Goal: Task Accomplishment & Management: Manage account settings

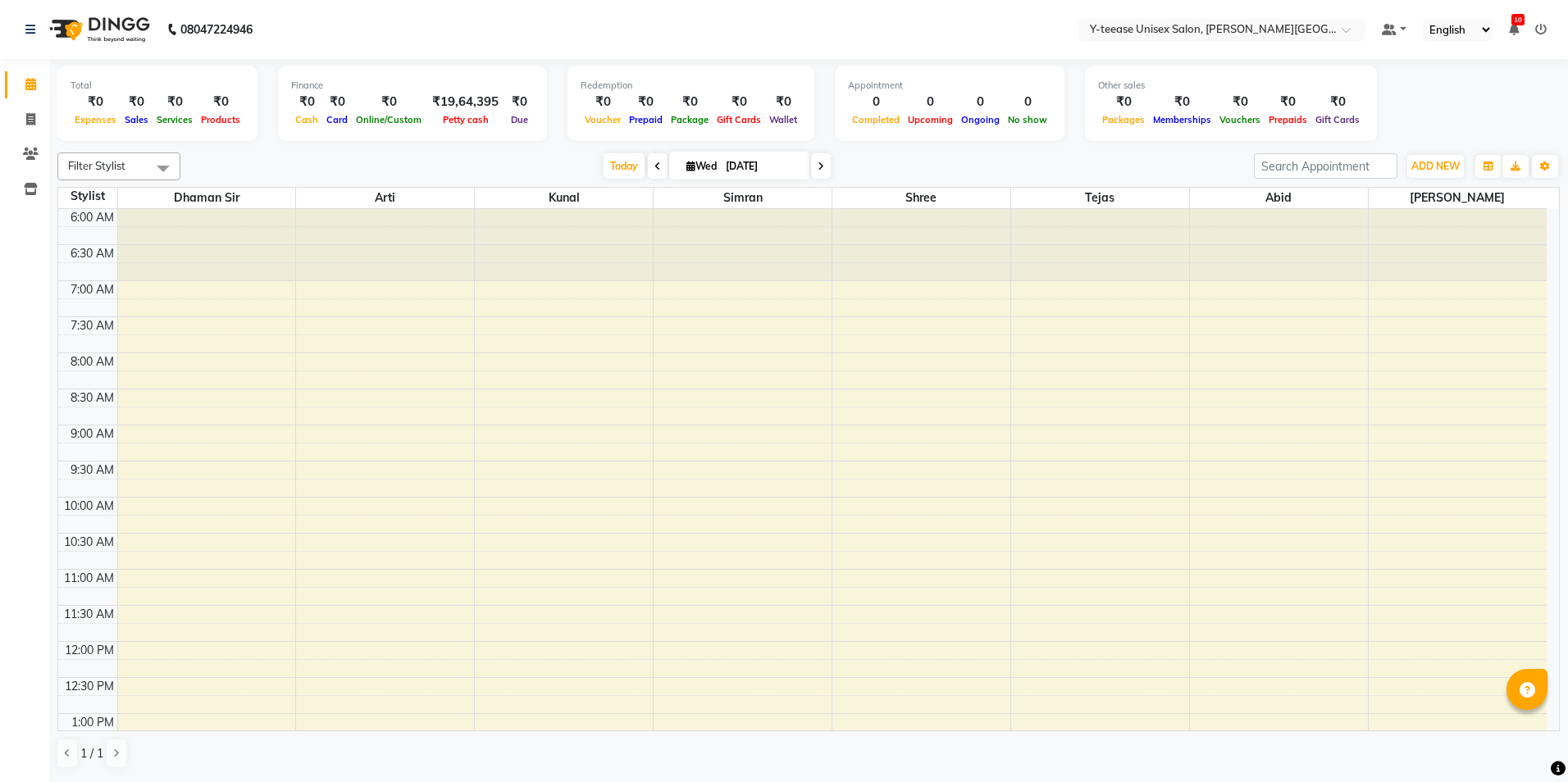
click at [358, 170] on div "[DATE] [DATE]" at bounding box center [717, 166] width 1057 height 25
click at [212, 253] on div at bounding box center [207, 245] width 178 height 72
click at [215, 264] on div at bounding box center [207, 245] width 178 height 72
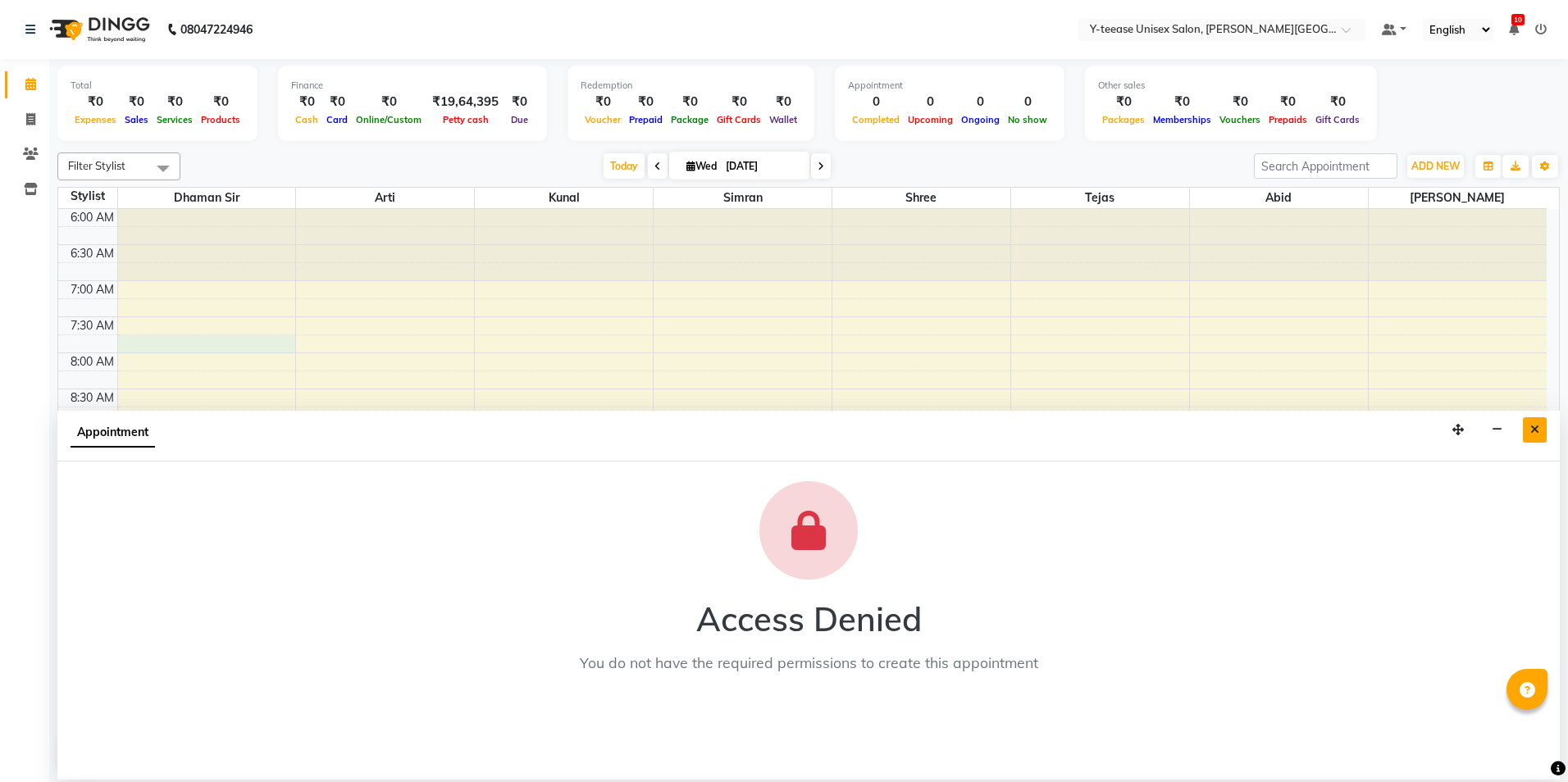
click at [1538, 424] on icon "Close" at bounding box center [1535, 429] width 9 height 11
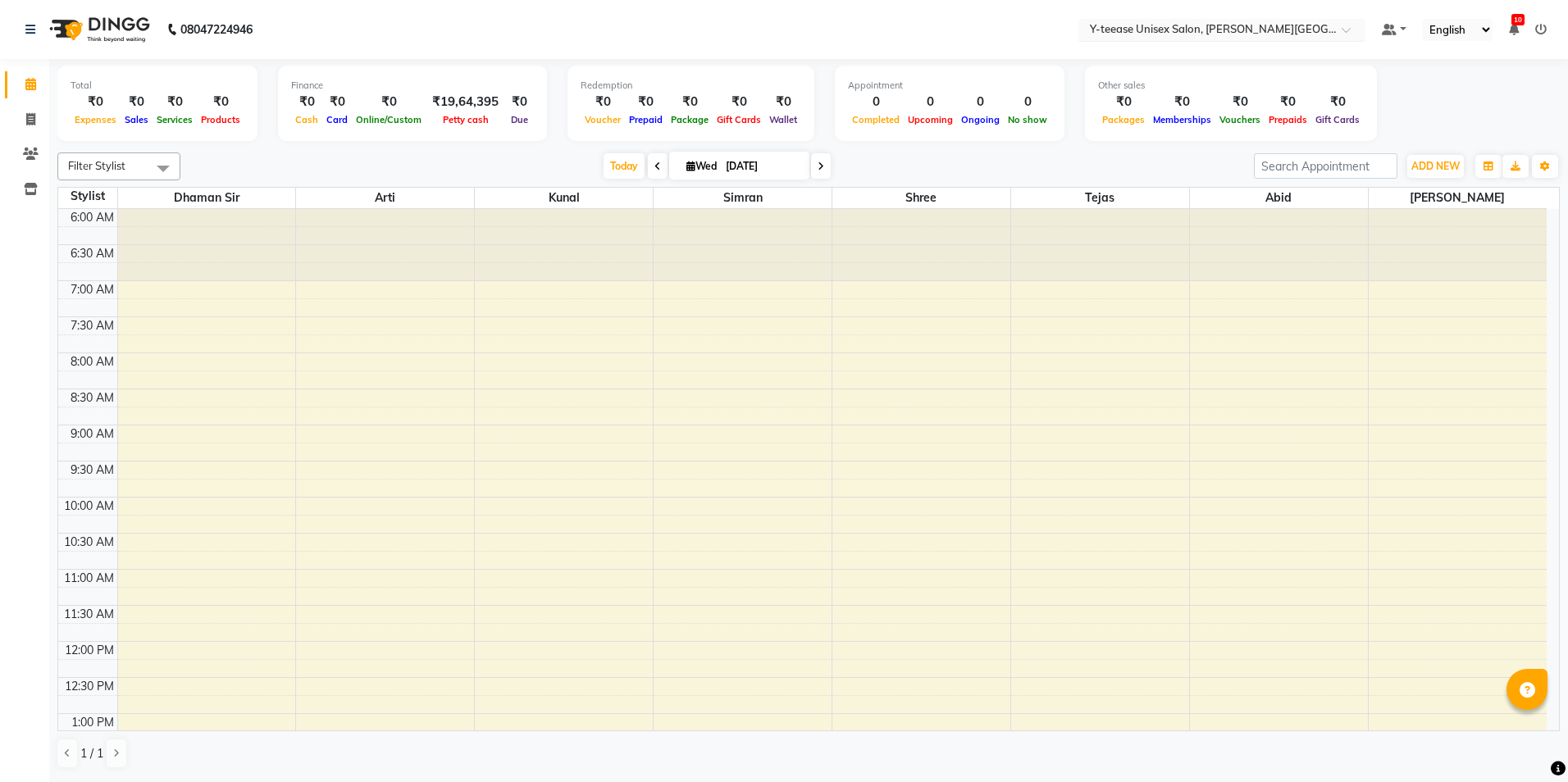
click at [1276, 28] on input "text" at bounding box center [1204, 31] width 237 height 17
click at [1269, 60] on div "Y-teease Unisex Salon, [PERSON_NAME][GEOGRAPHIC_DATA]" at bounding box center [1222, 63] width 286 height 45
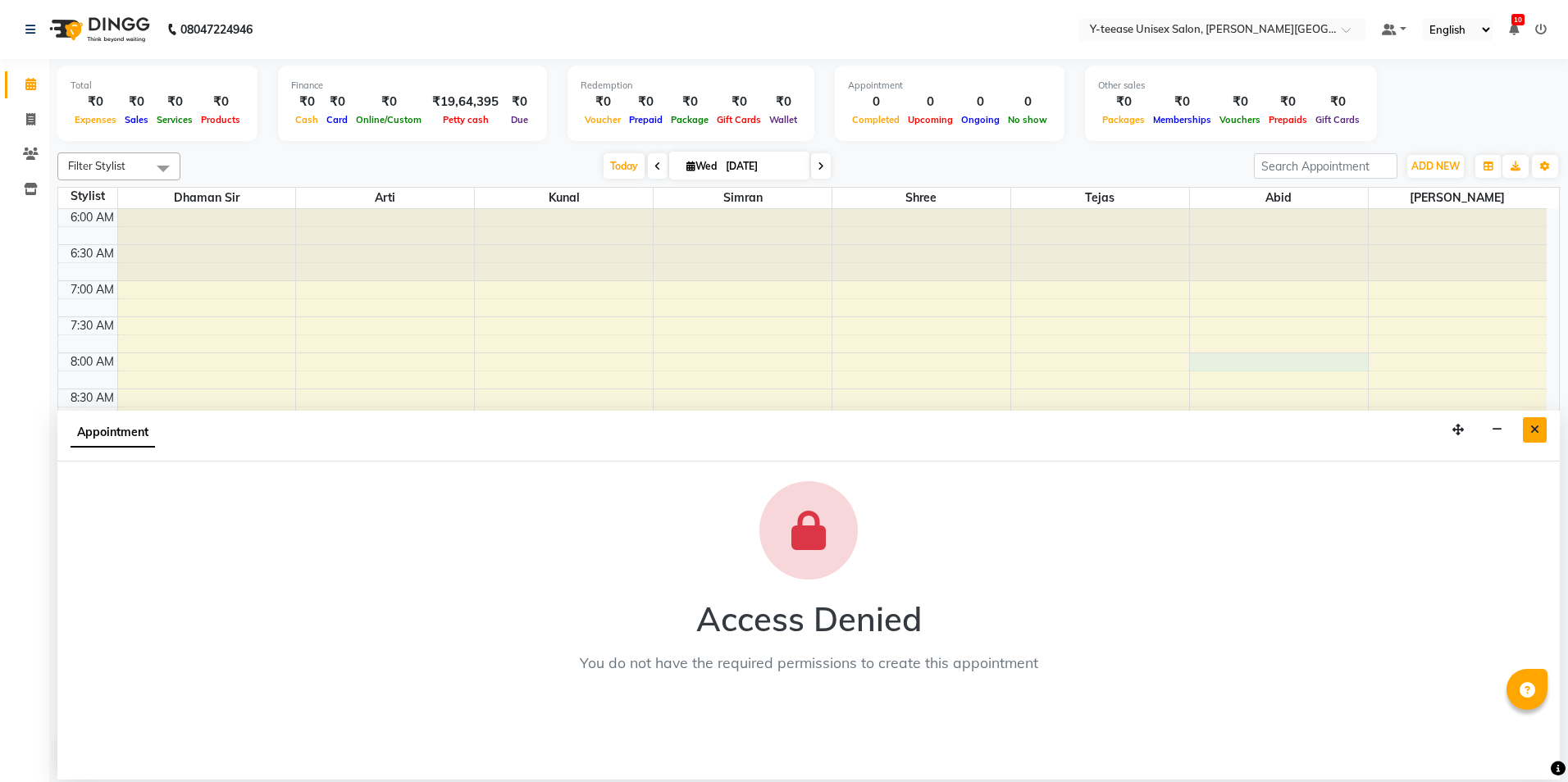
click at [1541, 429] on button "Close" at bounding box center [1534, 429] width 24 height 25
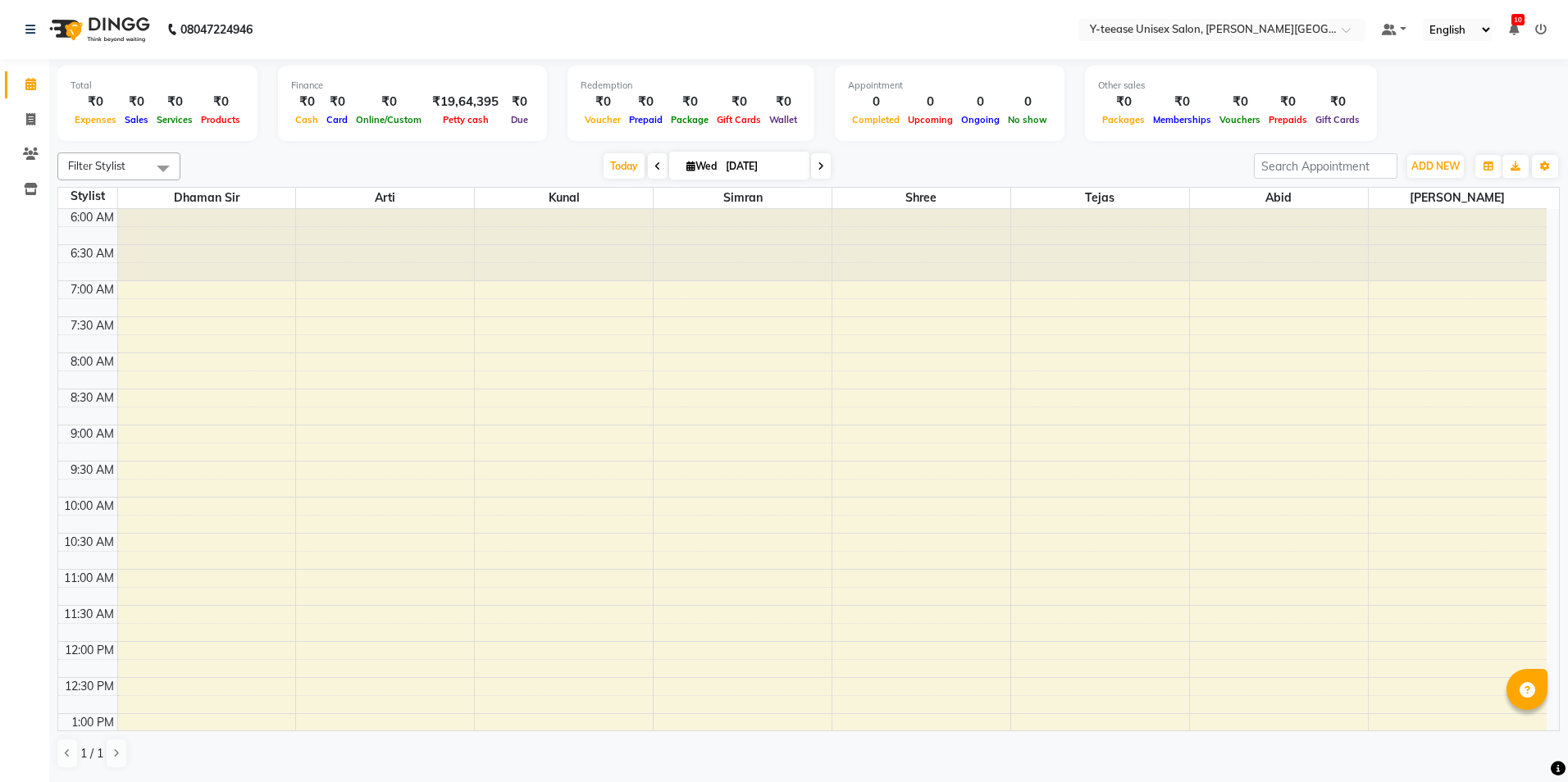
click at [1536, 32] on icon at bounding box center [1540, 29] width 11 height 11
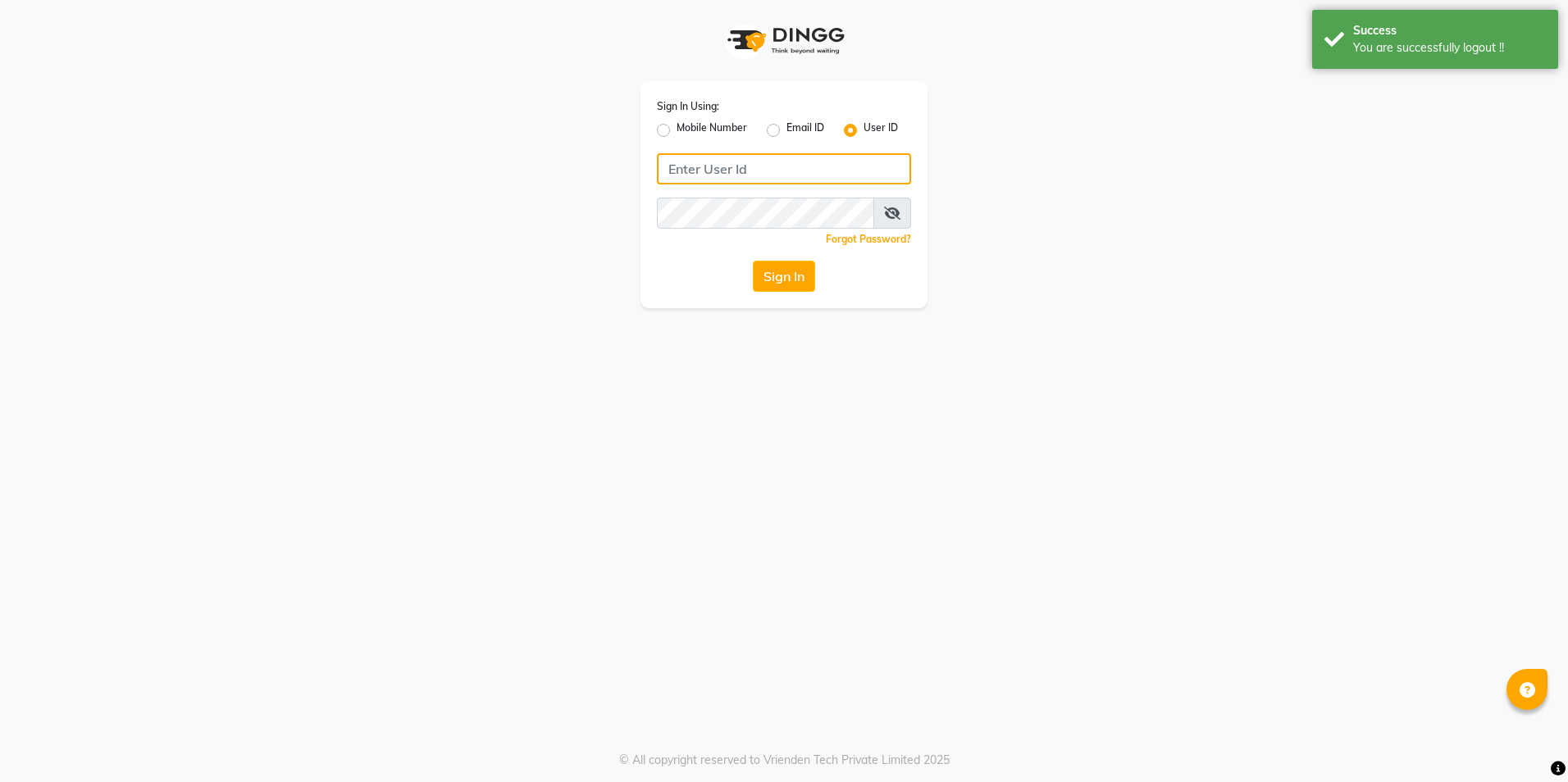
type input "8999680928"
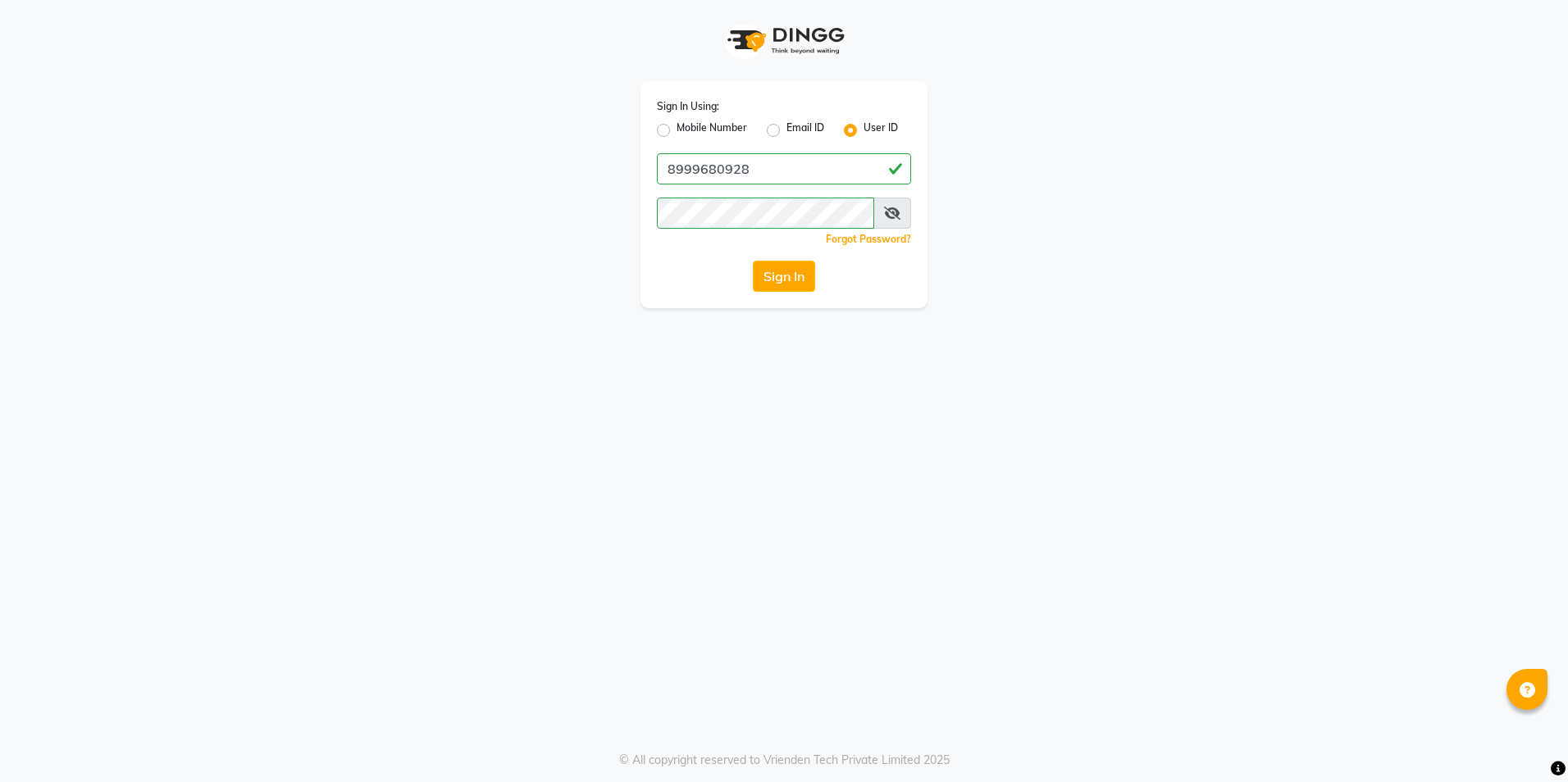
click at [664, 137] on div "Mobile Number" at bounding box center [702, 130] width 90 height 19
click at [667, 136] on div "Mobile Number" at bounding box center [702, 130] width 90 height 19
click at [676, 135] on label "Mobile Number" at bounding box center [711, 130] width 71 height 19
click at [676, 131] on input "Mobile Number" at bounding box center [682, 126] width 11 height 11
radio input "true"
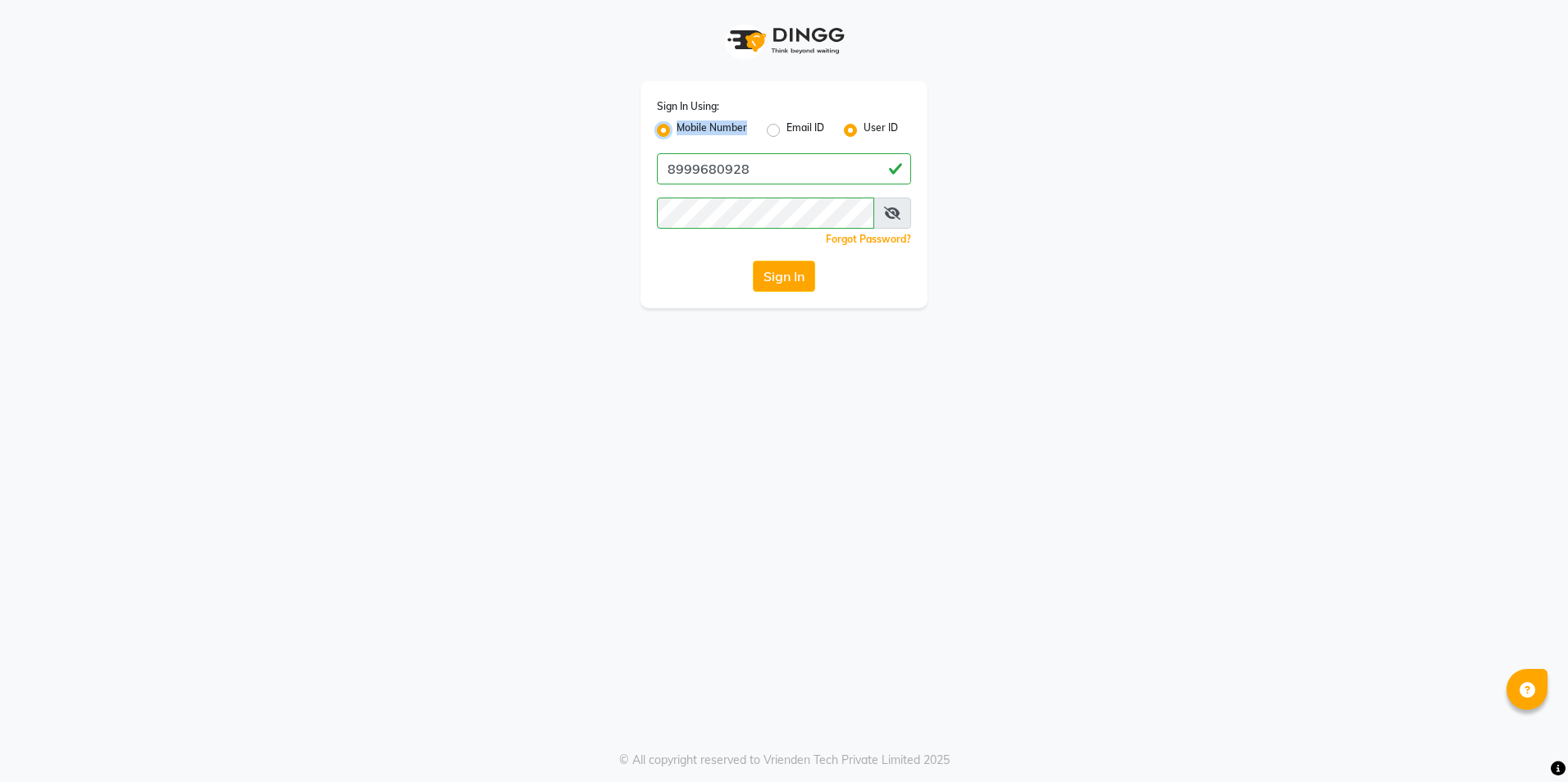
radio input "false"
click at [738, 164] on input "Username" at bounding box center [811, 169] width 199 height 32
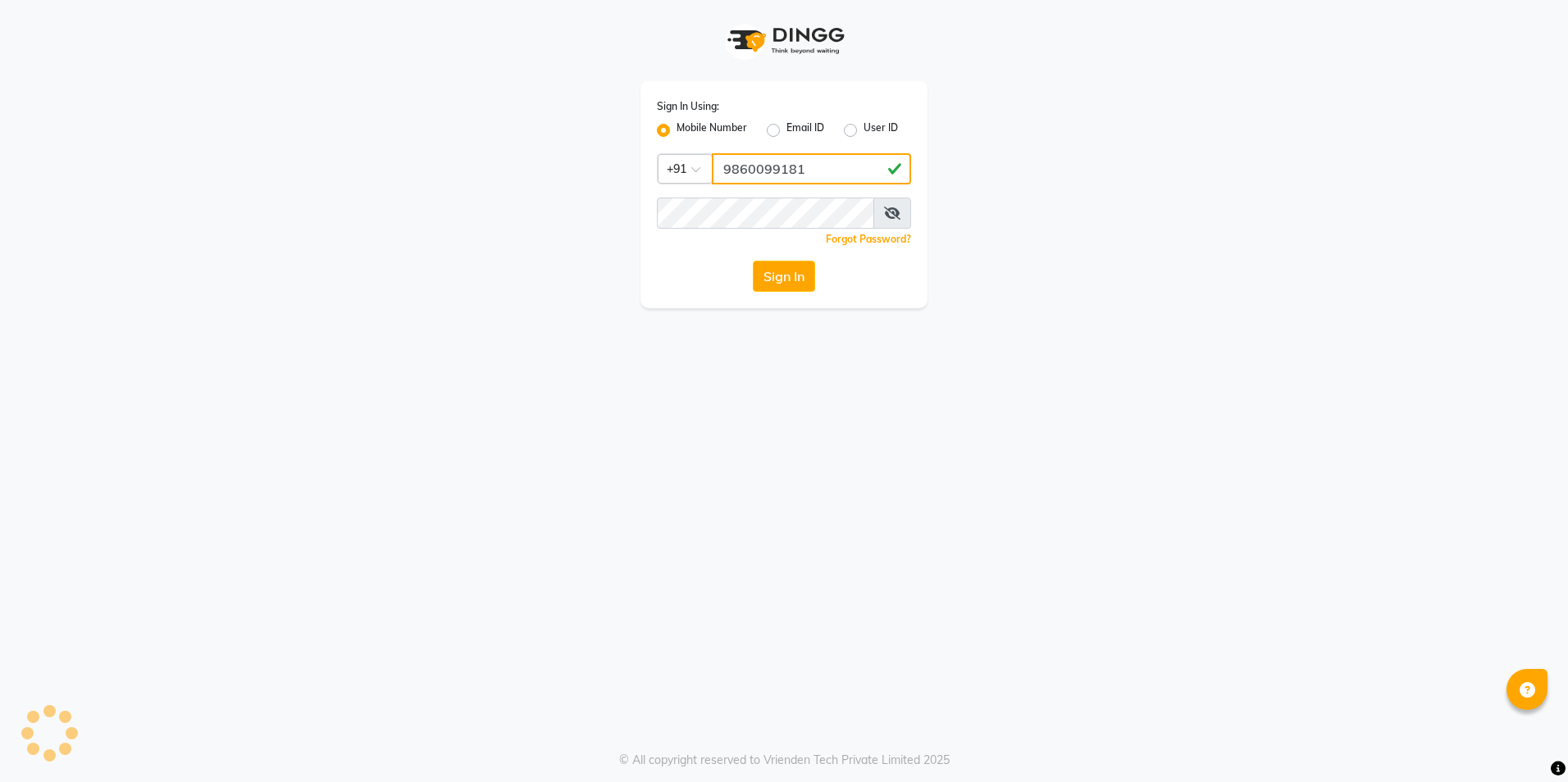
type input "9860099181"
click at [752, 261] on button "Sign In" at bounding box center [783, 277] width 62 height 32
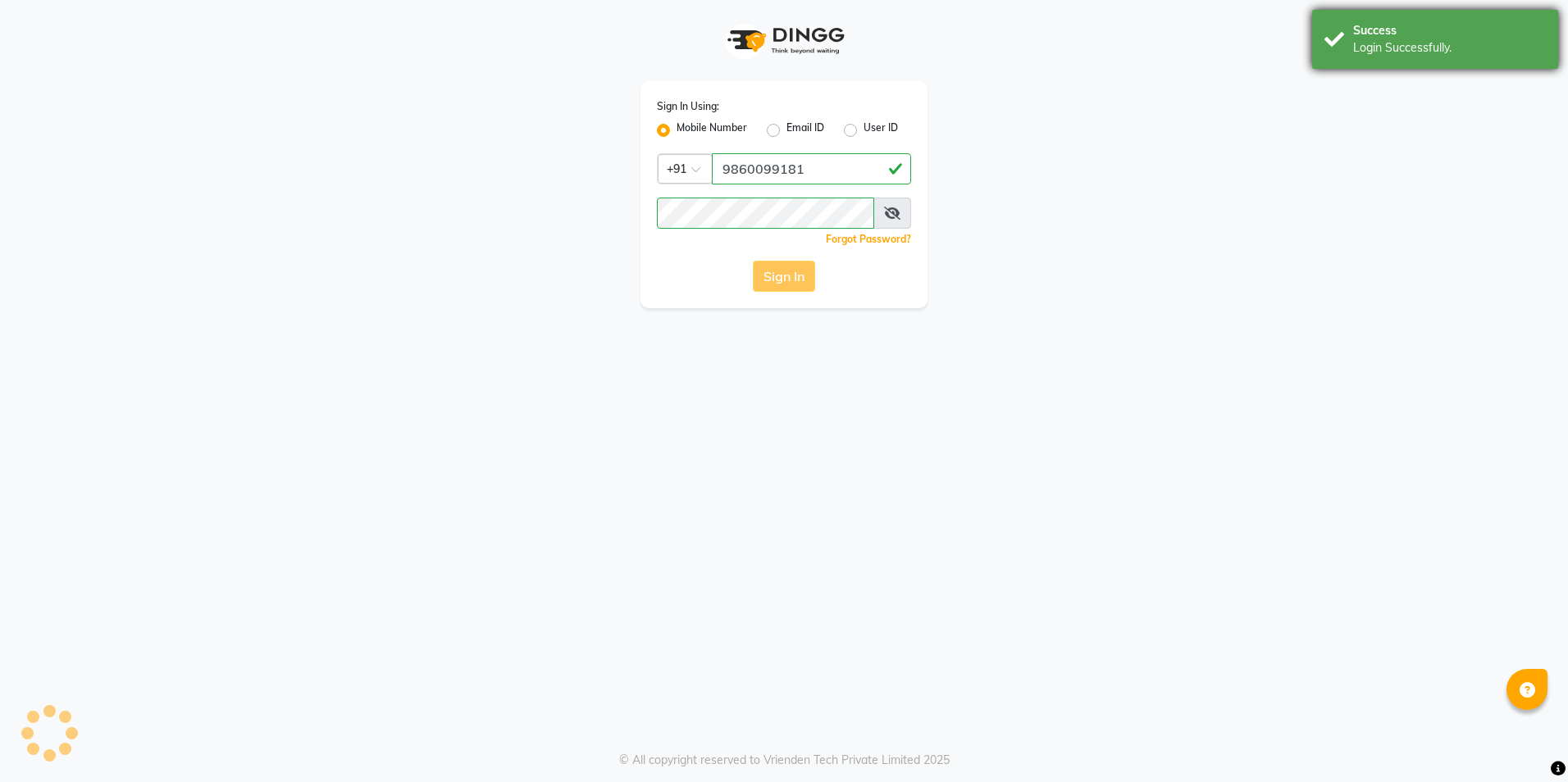
click at [1374, 56] on div "Login Successfully." at bounding box center [1450, 48] width 193 height 18
